Goal: Task Accomplishment & Management: Use online tool/utility

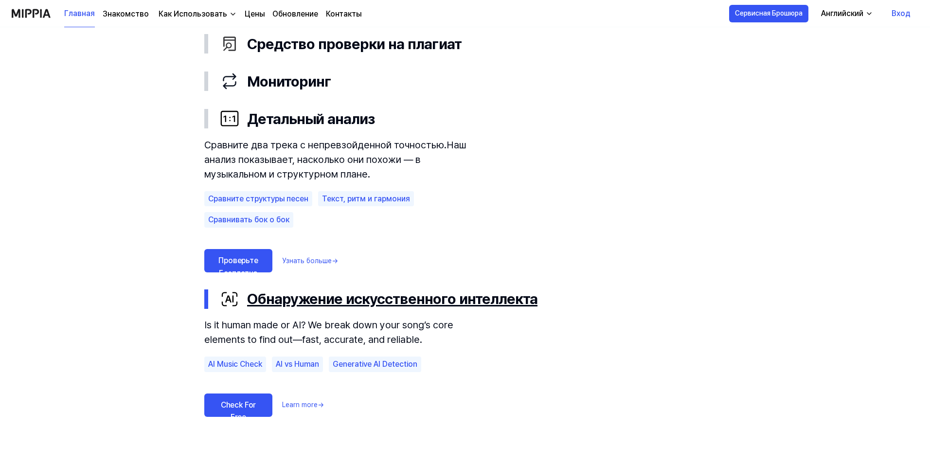
scroll to position [535, 0]
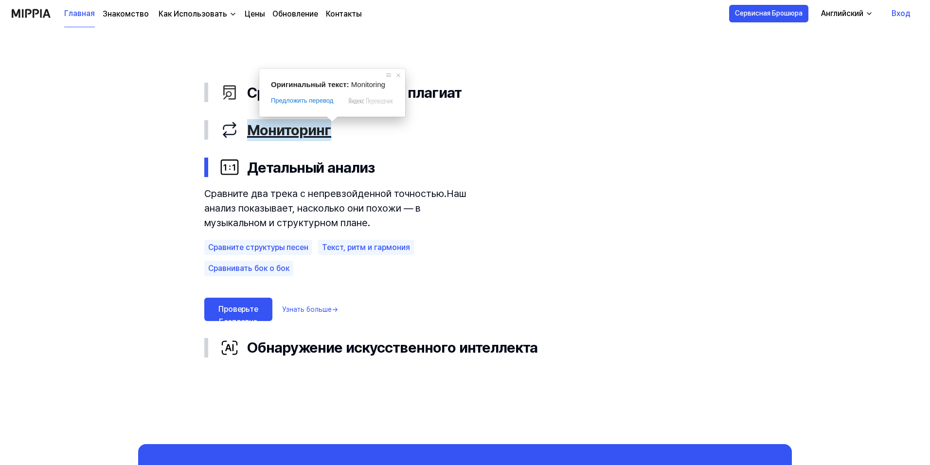
click at [322, 137] on ya-tr-span "Мониторинг" at bounding box center [289, 130] width 84 height 22
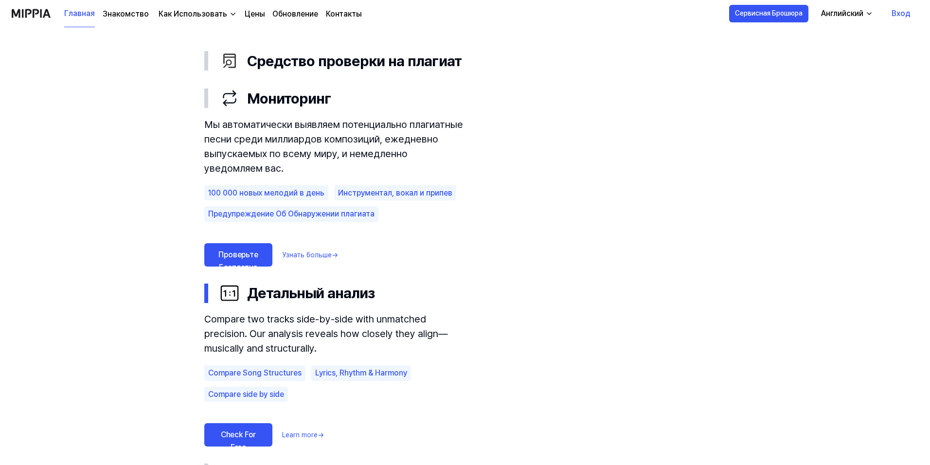
scroll to position [583, 0]
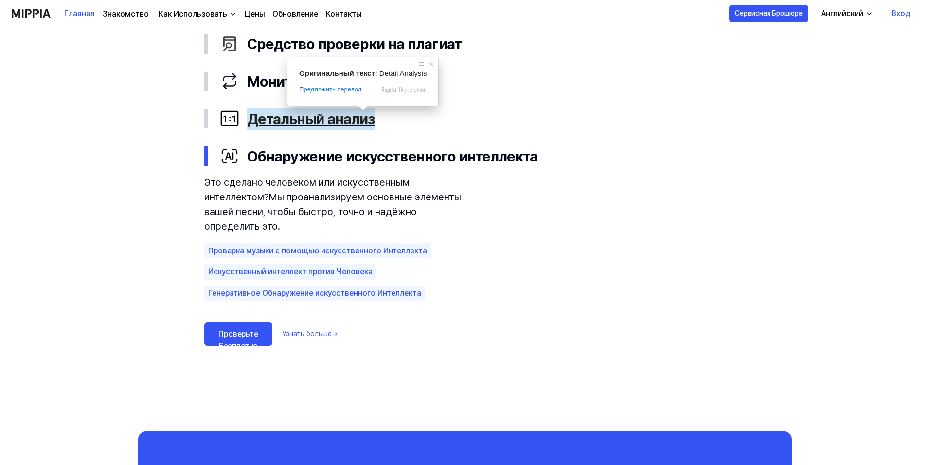
click at [360, 125] on ya-tr-span "Детальный анализ" at bounding box center [310, 119] width 127 height 22
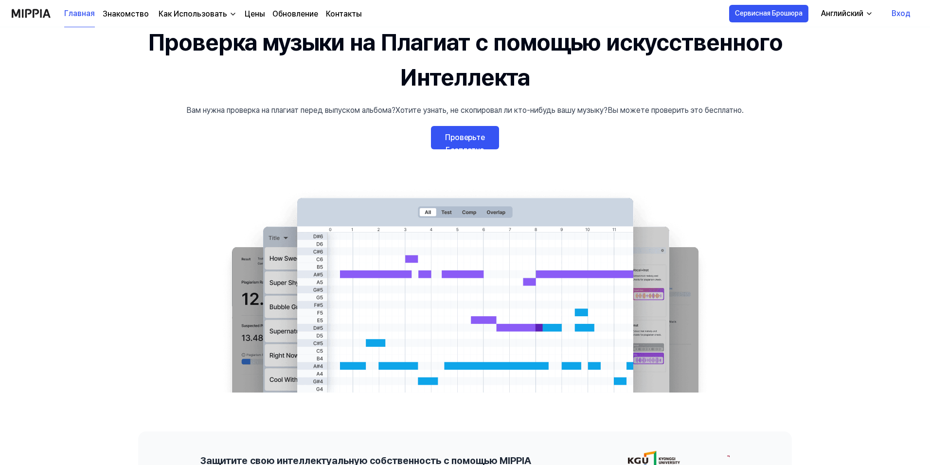
scroll to position [0, 0]
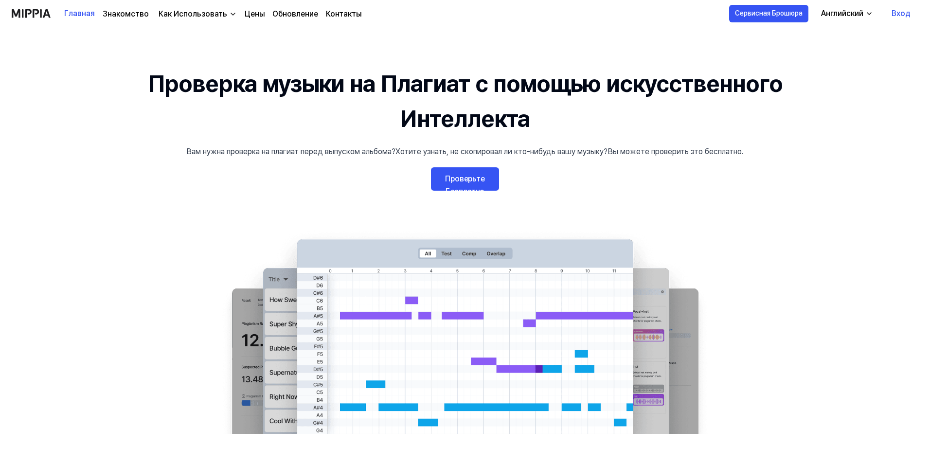
click at [476, 172] on link "Проверьте Бесплатно" at bounding box center [465, 178] width 68 height 23
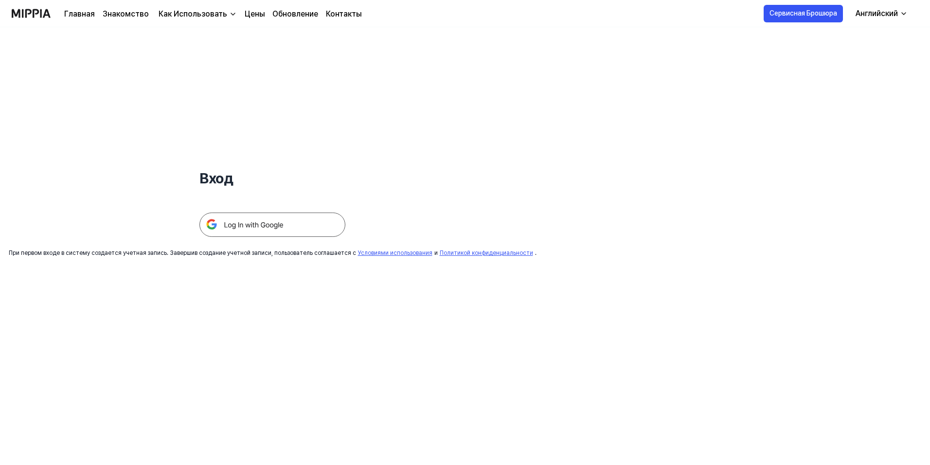
click at [277, 227] on img at bounding box center [272, 224] width 146 height 24
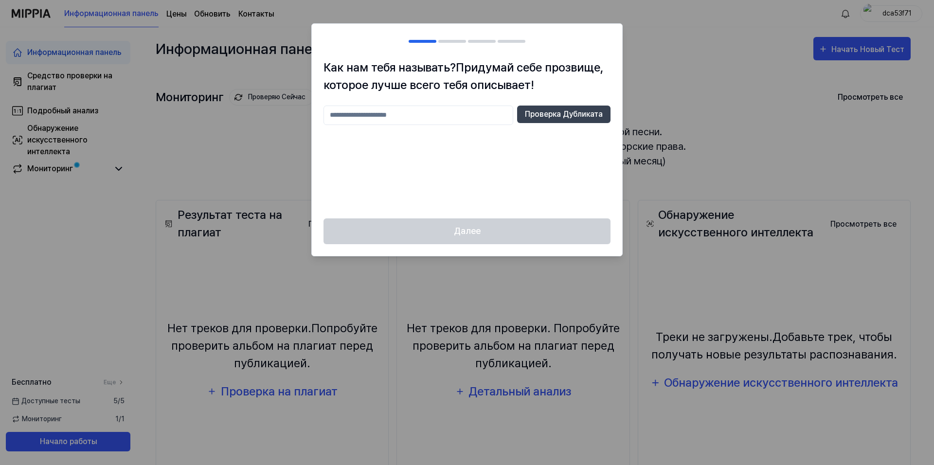
click at [435, 118] on input "text" at bounding box center [418, 115] width 190 height 19
click at [549, 36] on h2 at bounding box center [467, 41] width 310 height 35
click at [388, 119] on input "text" at bounding box center [418, 115] width 190 height 19
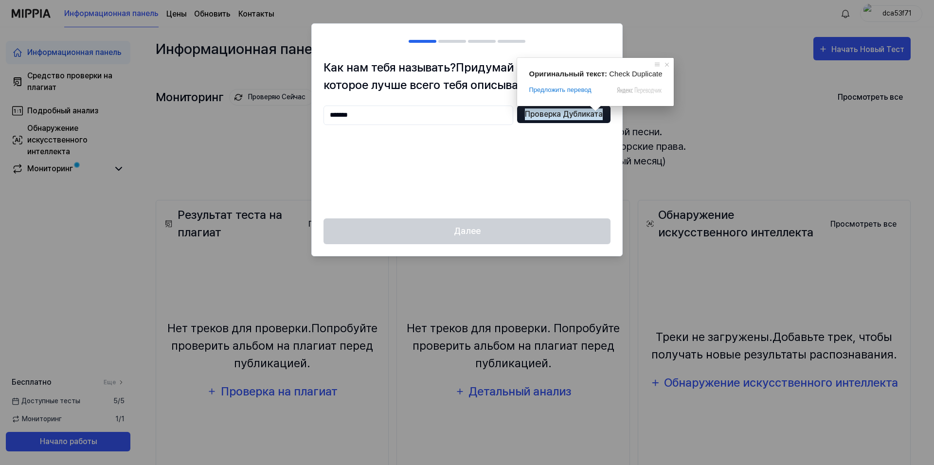
type input "*******"
click at [587, 117] on ya-tr-span "Проверка Дубликата" at bounding box center [564, 114] width 78 height 12
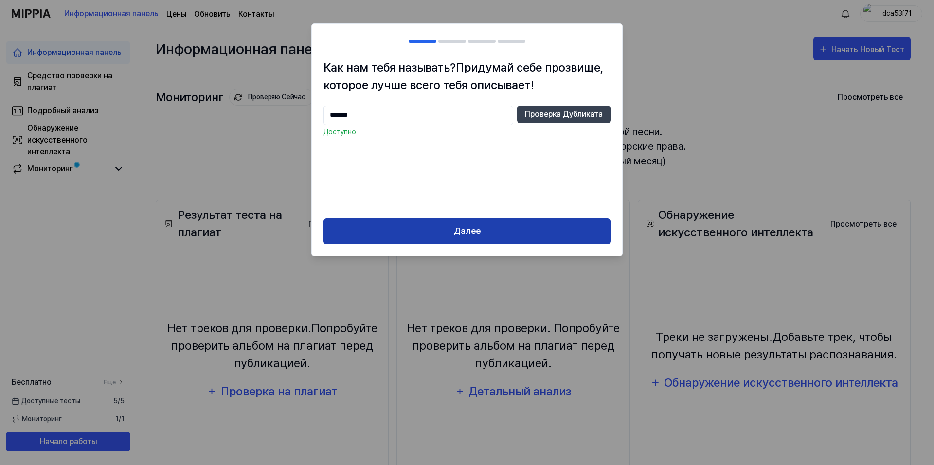
click at [493, 226] on button "Далее" at bounding box center [466, 231] width 287 height 26
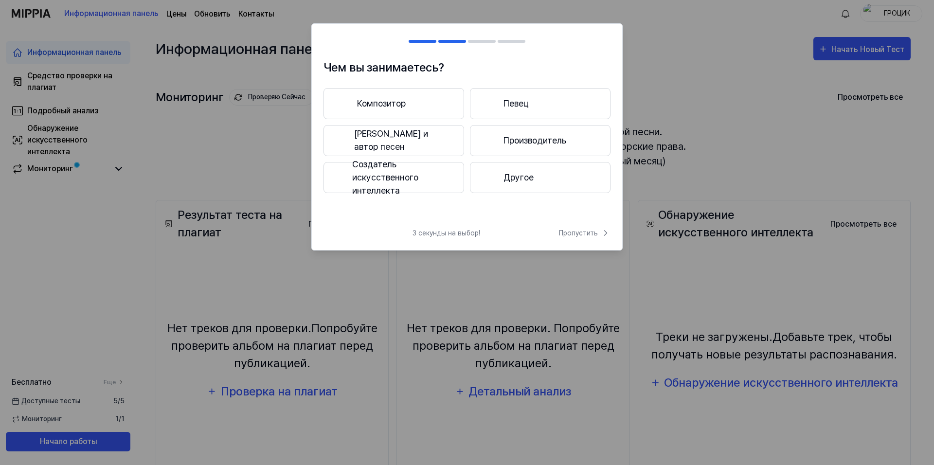
click at [532, 174] on button "Другое" at bounding box center [540, 177] width 141 height 31
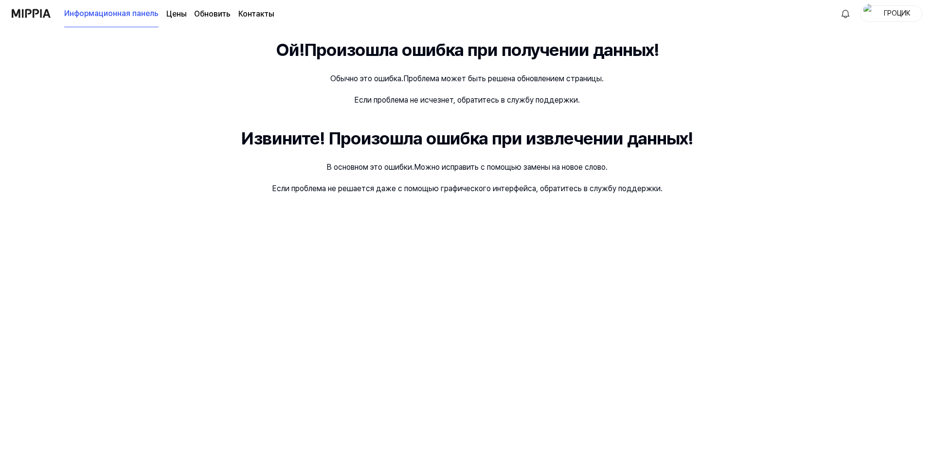
click at [35, 18] on img at bounding box center [31, 13] width 39 height 27
click at [889, 13] on ya-tr-span "ГРОЦИК" at bounding box center [896, 13] width 26 height 8
click at [743, 215] on div "Ой! Произошла ошибка при получении данных! Обычно это ошибка. Проблема может бы…" at bounding box center [467, 246] width 934 height 438
click at [121, 16] on ya-tr-span "Информационная панель" at bounding box center [111, 14] width 94 height 12
click at [57, 16] on div "Информационная панель Цены Обновить Контакты" at bounding box center [143, 13] width 262 height 27
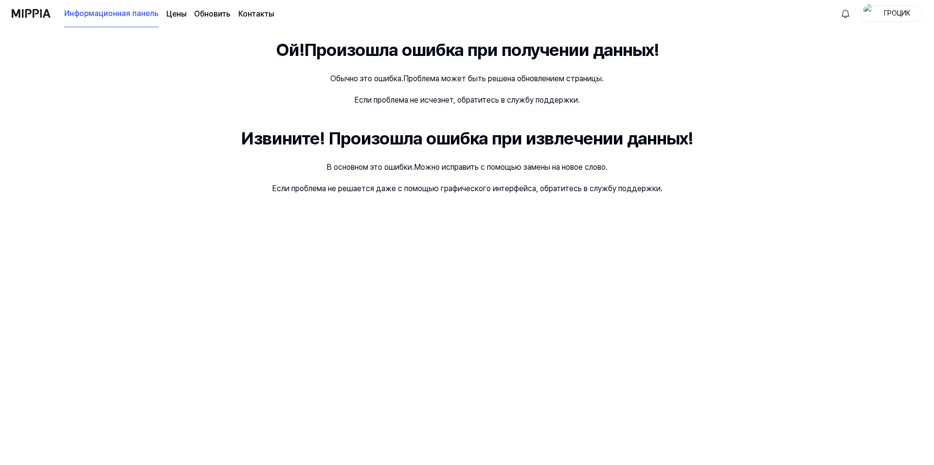
click at [42, 17] on img at bounding box center [31, 13] width 39 height 27
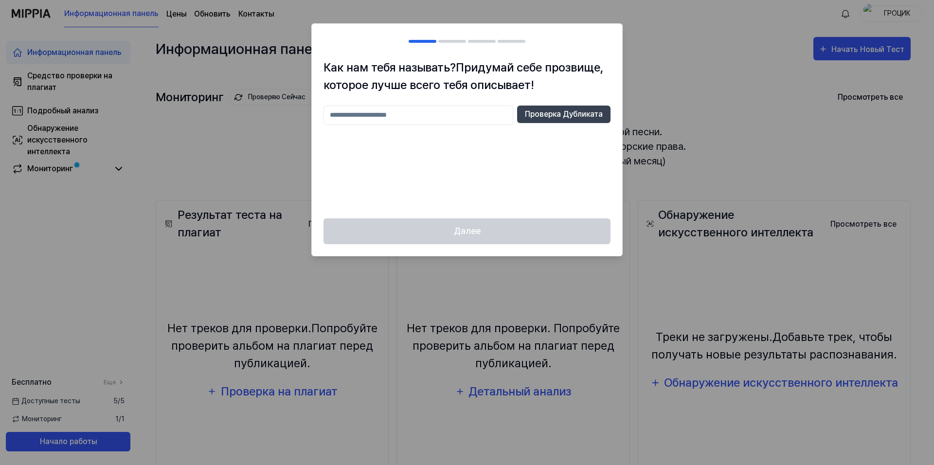
click at [669, 50] on div at bounding box center [467, 232] width 934 height 465
click at [704, 46] on div at bounding box center [467, 232] width 934 height 465
click at [400, 122] on input "text" at bounding box center [418, 115] width 190 height 19
click at [400, 117] on input "text" at bounding box center [418, 115] width 190 height 19
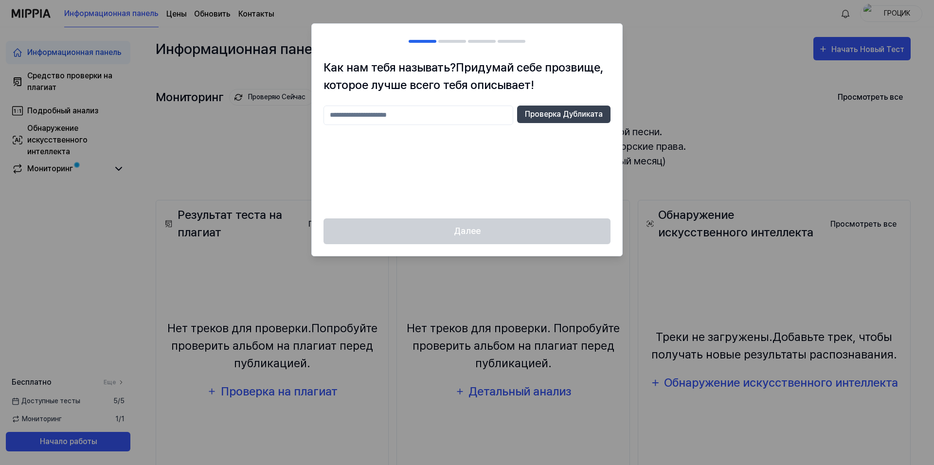
click at [397, 122] on input "text" at bounding box center [418, 115] width 190 height 19
click at [561, 116] on ya-tr-span "Проверка Дубликата" at bounding box center [564, 114] width 78 height 12
click at [392, 114] on input "*******" at bounding box center [418, 115] width 190 height 19
type input "******"
click at [551, 116] on ya-tr-span "Проверка Дубликата" at bounding box center [564, 114] width 78 height 12
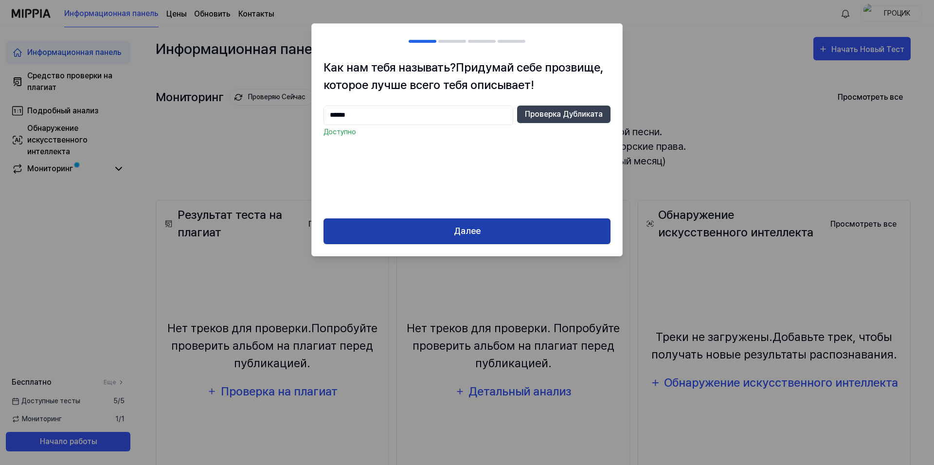
click at [476, 229] on ya-tr-span "Далее" at bounding box center [467, 231] width 27 height 14
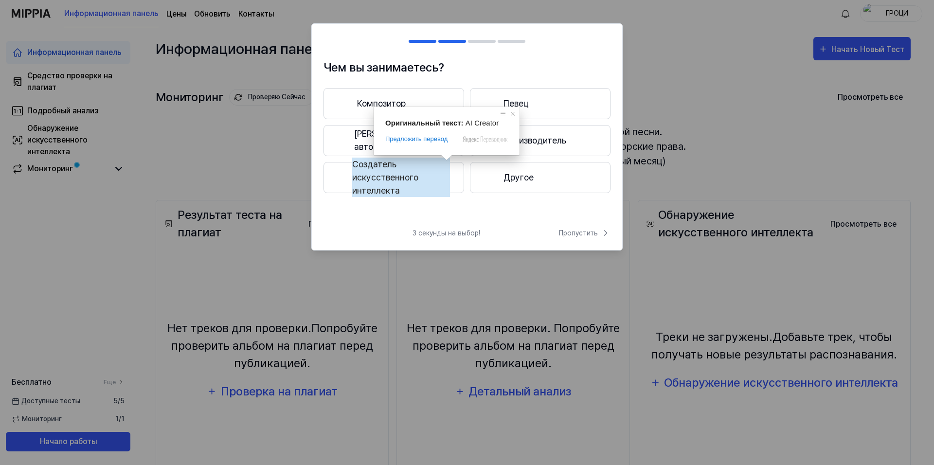
click at [534, 141] on ya-tr-span "Производитель" at bounding box center [534, 140] width 63 height 13
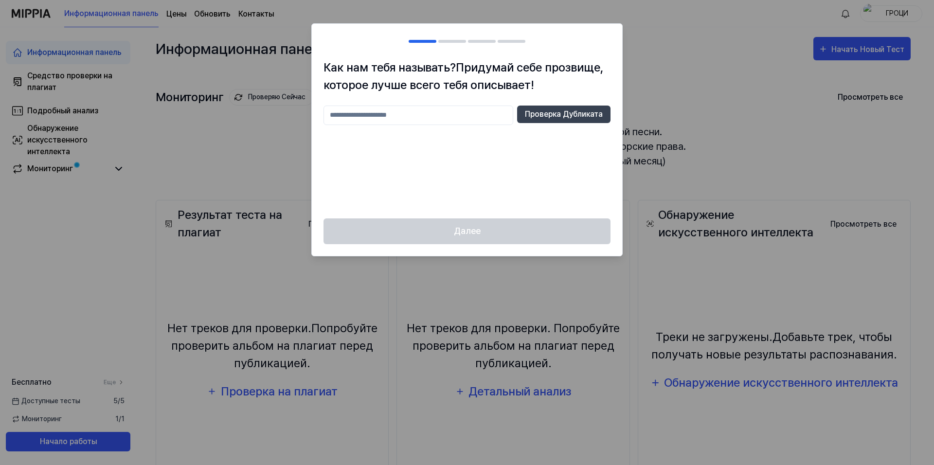
click at [671, 123] on div at bounding box center [467, 232] width 934 height 465
click at [442, 26] on h2 at bounding box center [467, 41] width 310 height 35
drag, startPoint x: 436, startPoint y: 225, endPoint x: 686, endPoint y: 132, distance: 266.3
click at [441, 225] on div "Далее" at bounding box center [467, 236] width 310 height 37
click at [728, 82] on div at bounding box center [467, 232] width 934 height 465
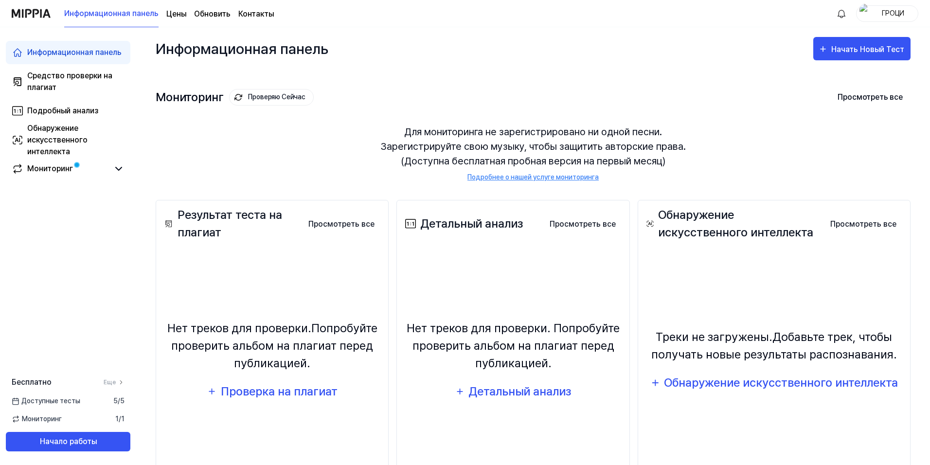
click at [670, 96] on div "Мониторинг Проверяю Сейчас Просмотреть все" at bounding box center [533, 97] width 755 height 16
click at [494, 390] on ya-tr-span "Детальный анализ" at bounding box center [519, 391] width 103 height 14
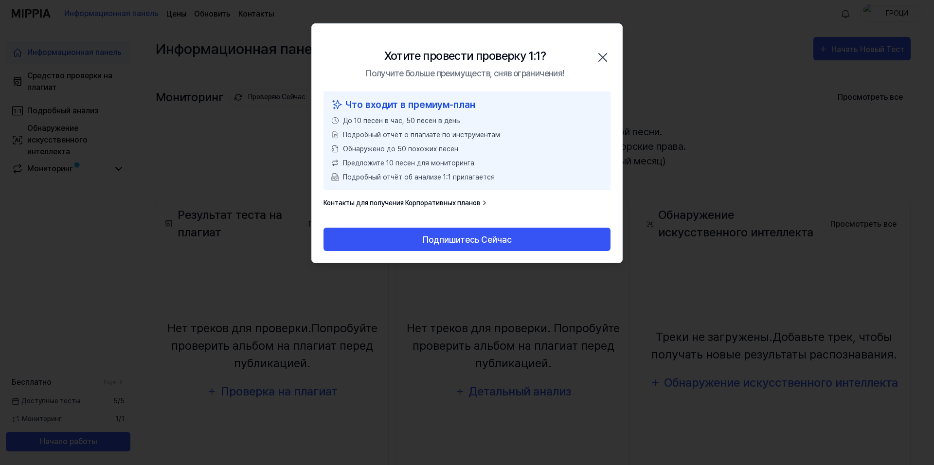
click at [602, 54] on icon "button" at bounding box center [603, 58] width 16 height 16
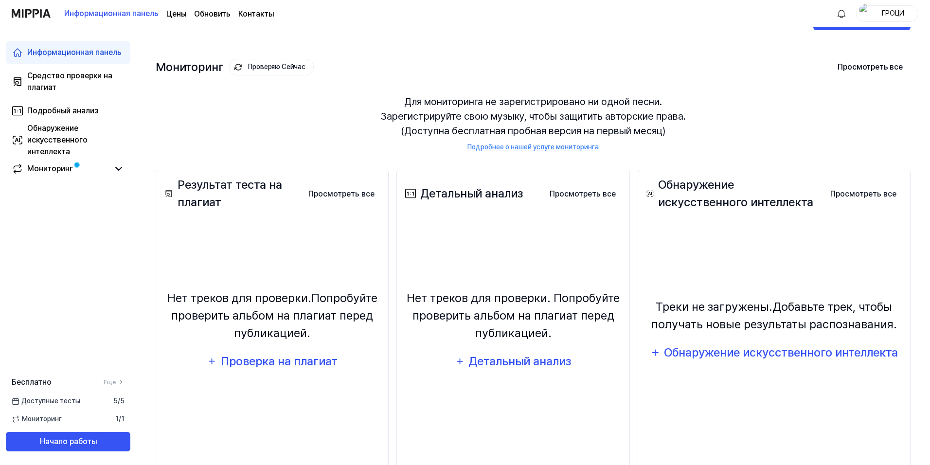
scroll to position [64, 0]
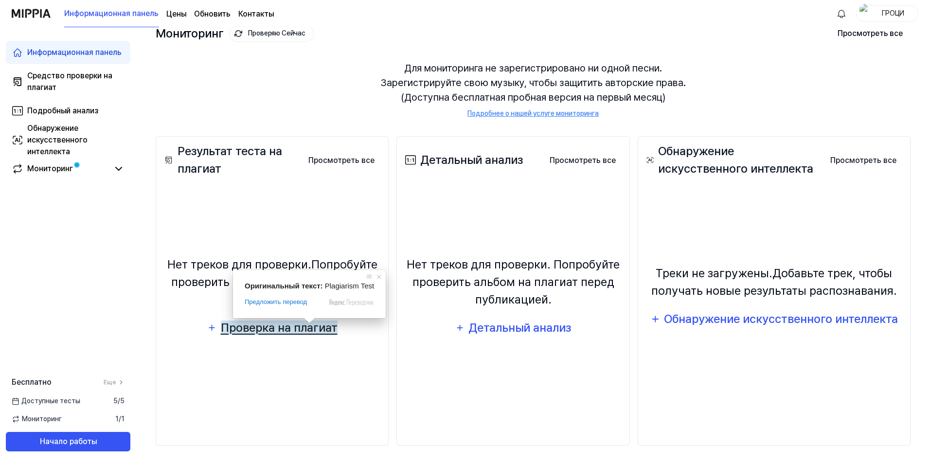
click at [297, 329] on ya-tr-span "Проверка на плагиат" at bounding box center [279, 327] width 117 height 14
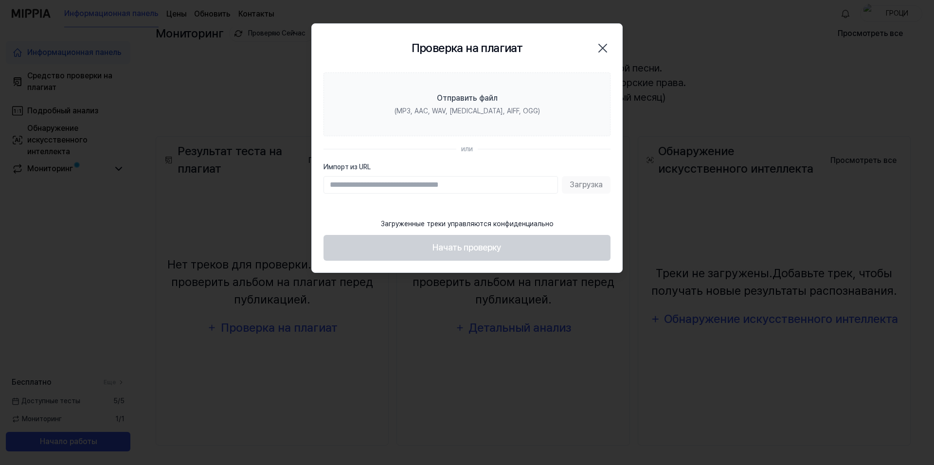
click at [466, 184] on input "Импорт из URL" at bounding box center [440, 185] width 234 height 18
type input "**********"
click at [578, 181] on ya-tr-span "Загрузка" at bounding box center [585, 185] width 33 height 12
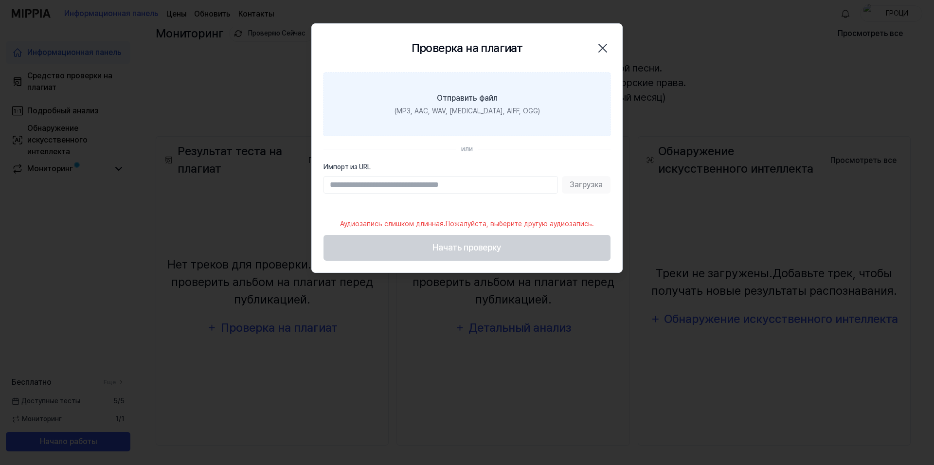
click at [376, 109] on label "Отправить файл (MP3, AAC, WAV, [MEDICAL_DATA], AIFF, OGG)" at bounding box center [466, 104] width 287 height 64
click at [0, 0] on input "Отправить файл (MP3, AAC, WAV, [MEDICAL_DATA], AIFF, OGG)" at bounding box center [0, 0] width 0 height 0
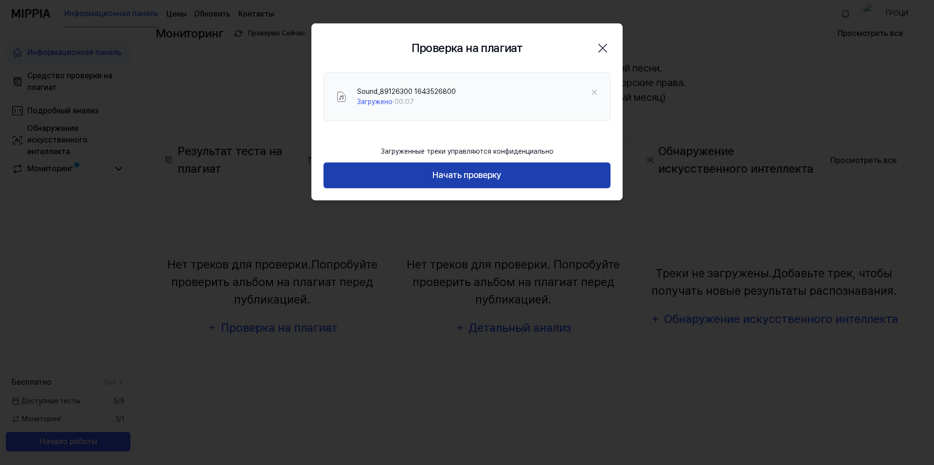
click at [451, 176] on ya-tr-span "Начать проверку" at bounding box center [466, 175] width 69 height 14
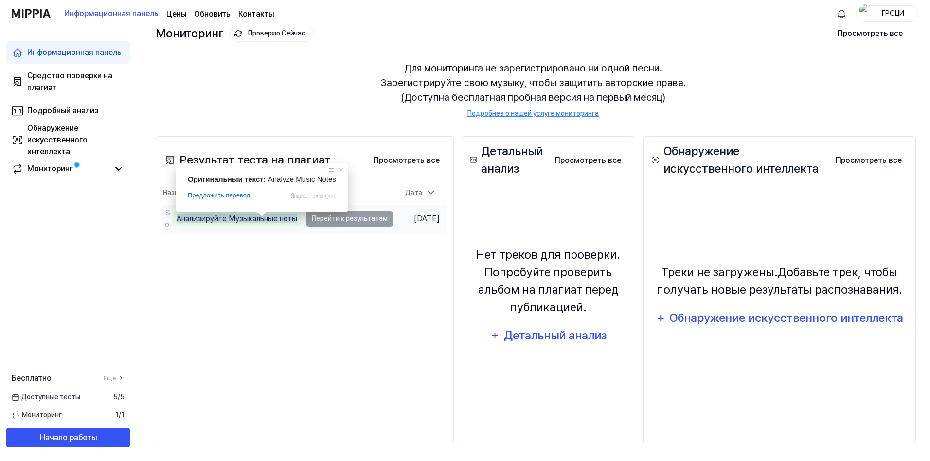
click at [256, 220] on ya-tr-span "Анализируйте Музыкальные ноты" at bounding box center [236, 218] width 121 height 9
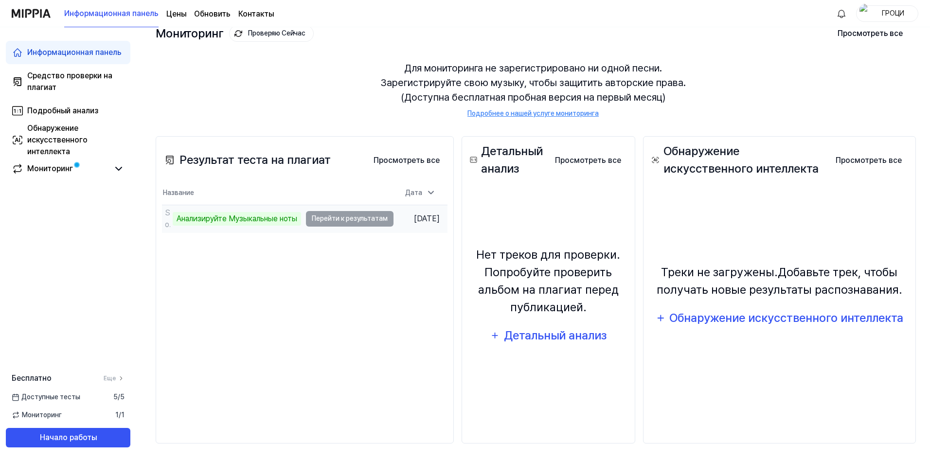
click at [332, 217] on td "Sound_89126300 1643526800 Анализируйте Музыкальные ноты Перейти к результатам" at bounding box center [277, 218] width 231 height 27
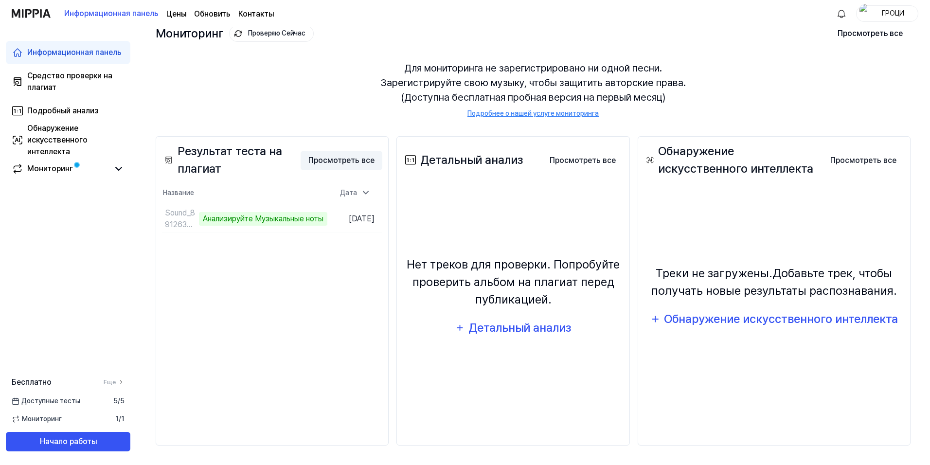
click at [341, 161] on ya-tr-span "Просмотреть все" at bounding box center [341, 161] width 66 height 12
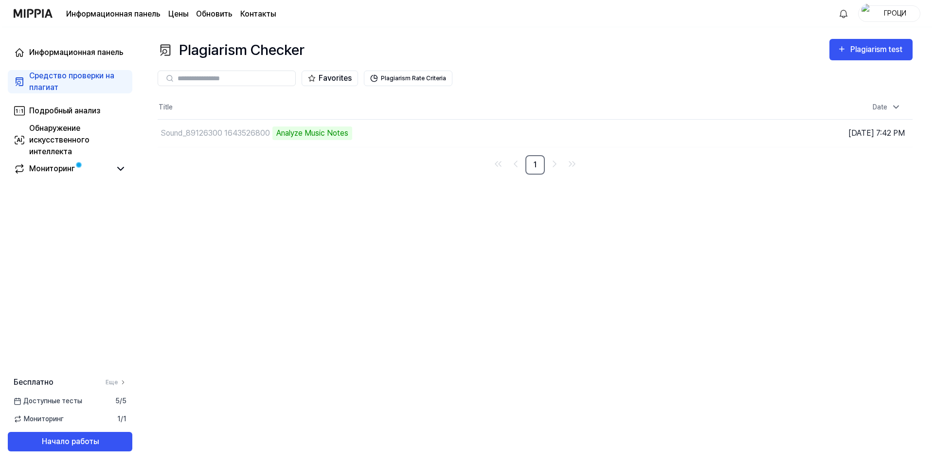
scroll to position [0, 0]
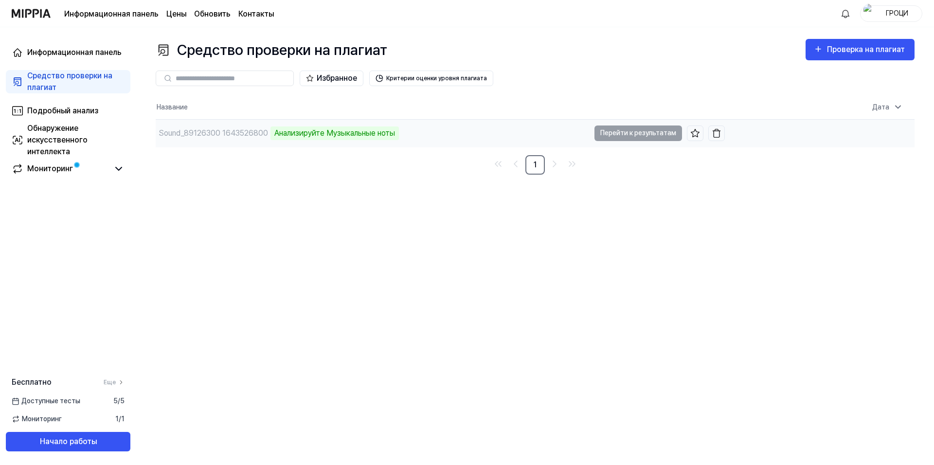
click at [643, 135] on td "Sound_89126300 1643526800 Анализируйте Музыкальные ноты Перейти к результатам" at bounding box center [440, 133] width 569 height 27
click at [554, 135] on div "Sound_89126300 1643526800 Анализируйте Музыкальные ноты" at bounding box center [373, 133] width 434 height 27
click at [65, 169] on ya-tr-span "Мониторинг" at bounding box center [50, 168] width 46 height 9
